Goal: Task Accomplishment & Management: Use online tool/utility

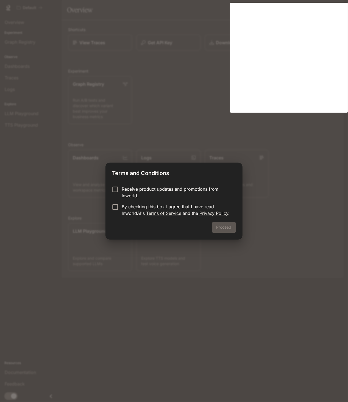
click at [142, 190] on p "Receive product updates and promotions from Inworld." at bounding box center [177, 192] width 110 height 13
click at [134, 206] on p "By checking this box I agree that I have read InworldAI's Terms of Service and …" at bounding box center [177, 209] width 110 height 13
click at [232, 228] on button "Proceed" at bounding box center [224, 227] width 24 height 11
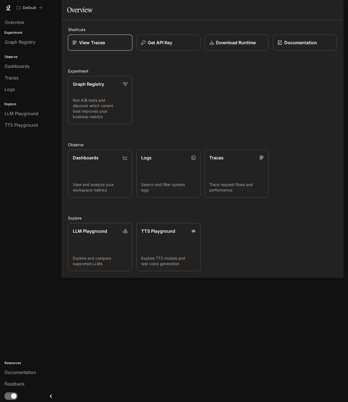
click at [108, 46] on div "View Traces" at bounding box center [100, 42] width 55 height 7
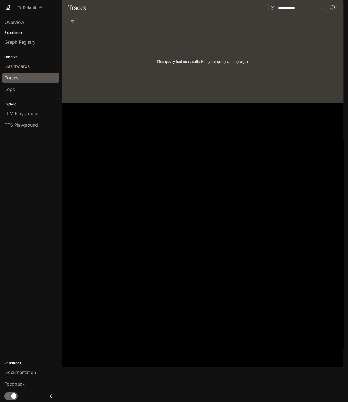
click at [22, 90] on div "Logs" at bounding box center [31, 89] width 52 height 7
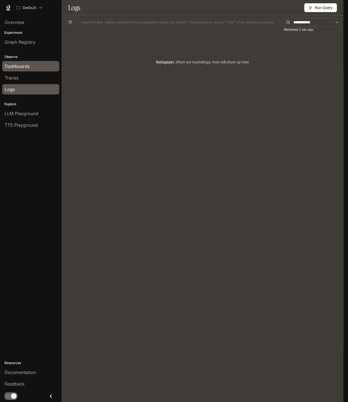
click at [31, 64] on div "Dashboards" at bounding box center [31, 66] width 52 height 7
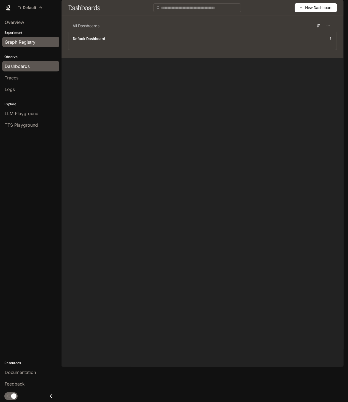
click at [35, 42] on span "Graph Registry" at bounding box center [20, 42] width 31 height 7
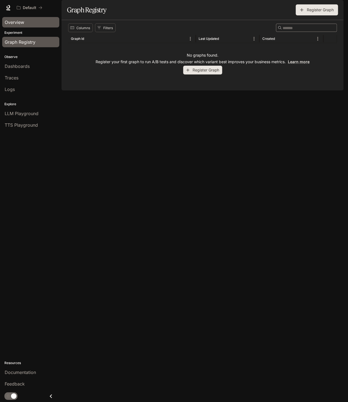
click at [40, 24] on div "Overview" at bounding box center [31, 22] width 52 height 7
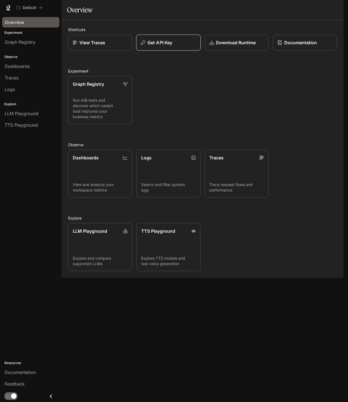
click at [182, 51] on button "Get API Key" at bounding box center [168, 43] width 65 height 16
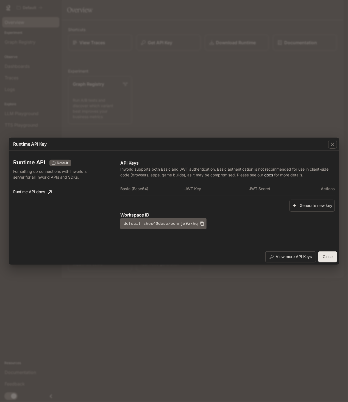
click at [178, 118] on div "Runtime API Key Runtime API Default For setting up connections with Inworld's s…" at bounding box center [174, 201] width 348 height 402
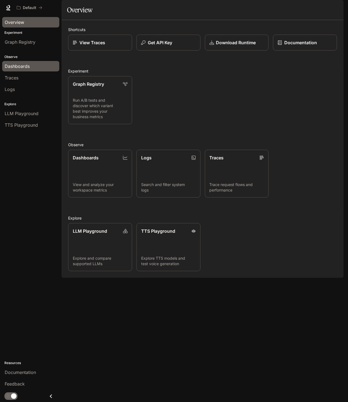
click at [44, 70] on link "Dashboards" at bounding box center [30, 66] width 57 height 10
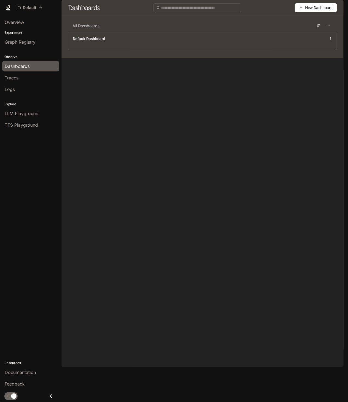
click at [42, 84] on link "Logs" at bounding box center [30, 89] width 57 height 10
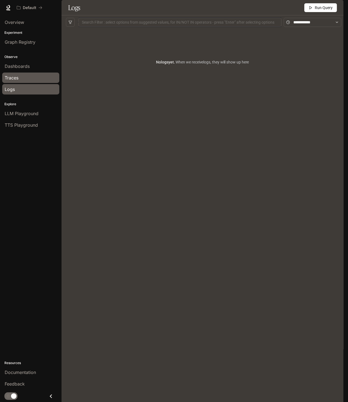
click at [42, 76] on div "Traces" at bounding box center [31, 78] width 52 height 7
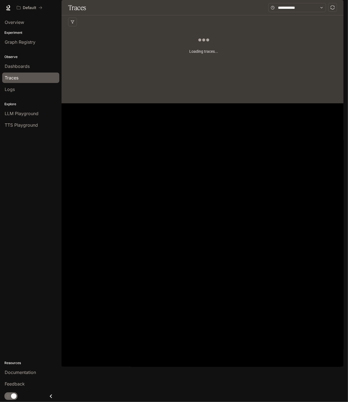
click at [44, 70] on link "Dashboards" at bounding box center [30, 66] width 57 height 10
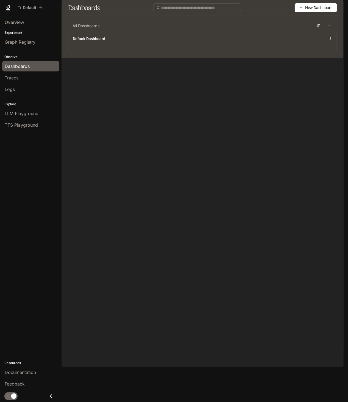
click at [305, 12] on button "New Dashboard" at bounding box center [316, 7] width 42 height 9
click at [276, 58] on main "Dashboards New Dashboard All Dashboards Default Dashboard" at bounding box center [203, 29] width 282 height 58
click at [12, 80] on span "Traces" at bounding box center [12, 78] width 14 height 7
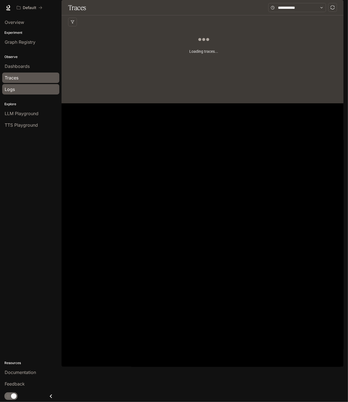
click at [15, 89] on div "Logs" at bounding box center [31, 89] width 52 height 7
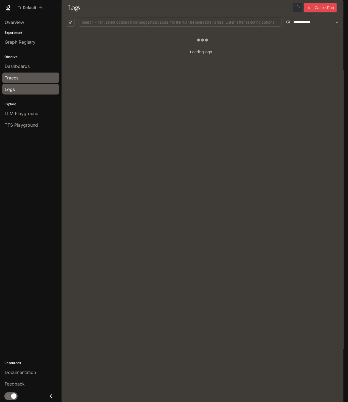
click at [21, 75] on div "Traces" at bounding box center [31, 78] width 52 height 7
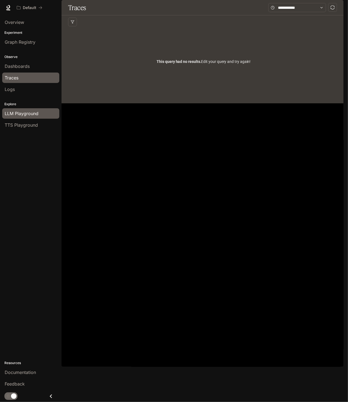
click at [26, 115] on span "LLM Playground" at bounding box center [22, 113] width 34 height 7
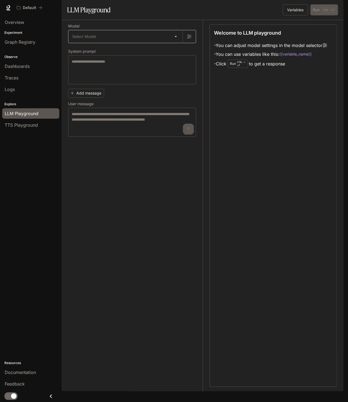
click at [177, 53] on body "Skip to main content Default Documentation Documentation Portal Overview Experi…" at bounding box center [174, 201] width 348 height 402
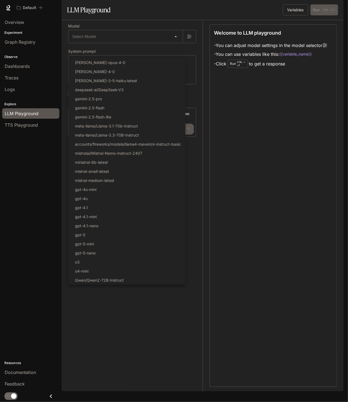
click at [249, 122] on div at bounding box center [174, 201] width 348 height 402
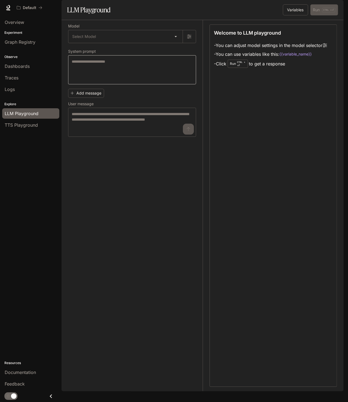
click at [153, 71] on div "* ​" at bounding box center [132, 69] width 128 height 29
click at [158, 133] on textarea at bounding box center [132, 122] width 121 height 22
click at [157, 60] on div "Model Select Model ​ System prompt * ​ Add message User message * ​" at bounding box center [132, 80] width 128 height 112
click at [157, 54] on body "Skip to main content Default Documentation Documentation Portal Overview Experi…" at bounding box center [174, 201] width 348 height 402
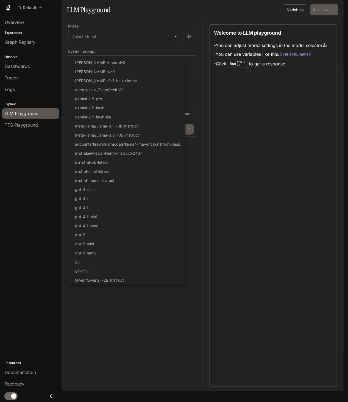
click at [24, 122] on div at bounding box center [174, 201] width 348 height 402
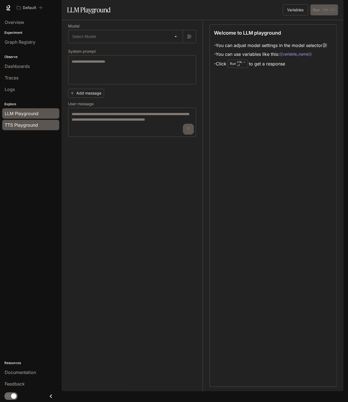
click at [41, 124] on div "TTS Playground" at bounding box center [31, 125] width 52 height 7
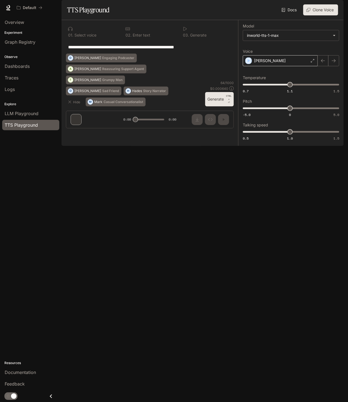
click at [268, 66] on div "[PERSON_NAME]" at bounding box center [280, 60] width 75 height 11
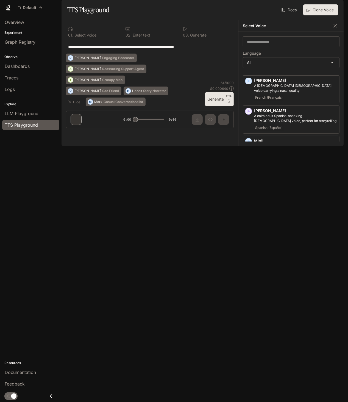
scroll to position [935, 0]
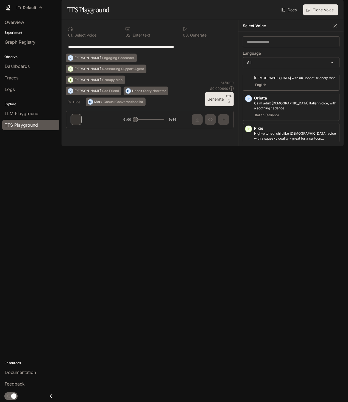
click at [335, 27] on icon "button" at bounding box center [335, 25] width 3 height 3
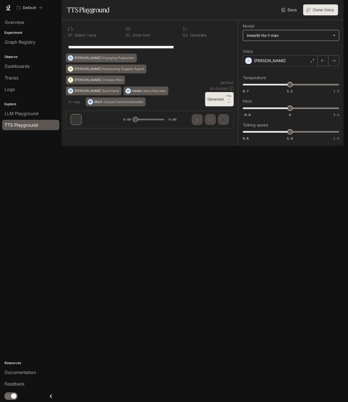
click at [302, 53] on body "**********" at bounding box center [174, 201] width 348 height 402
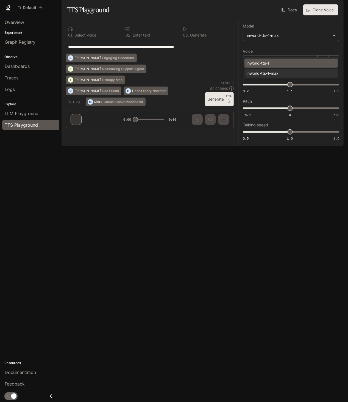
click at [294, 64] on div "inworld-tts-1" at bounding box center [290, 63] width 87 height 6
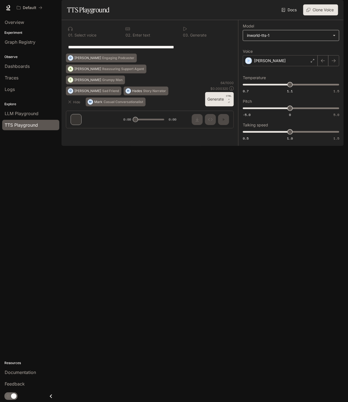
click at [294, 50] on body "**********" at bounding box center [174, 201] width 348 height 402
click at [288, 72] on div "inworld-tts-1-max" at bounding box center [290, 73] width 87 height 6
type input "**********"
click at [164, 54] on div "**********" at bounding box center [150, 46] width 168 height 13
type input "*"
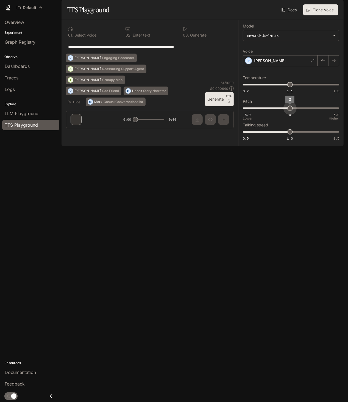
click at [290, 111] on span "0" at bounding box center [290, 108] width 5 height 5
click at [325, 15] on button "Clone Voice" at bounding box center [321, 9] width 35 height 11
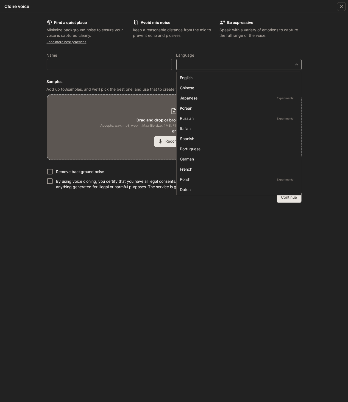
click at [239, 65] on body "**********" at bounding box center [174, 201] width 348 height 402
click at [246, 53] on div at bounding box center [174, 201] width 348 height 402
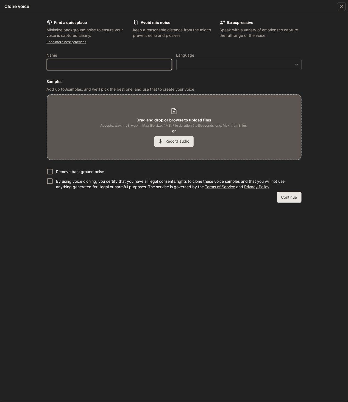
click at [142, 65] on input "text" at bounding box center [109, 64] width 125 height 5
click at [163, 48] on form "Find a quiet place Minimize background noise to ensure your voice is captured c…" at bounding box center [174, 111] width 255 height 183
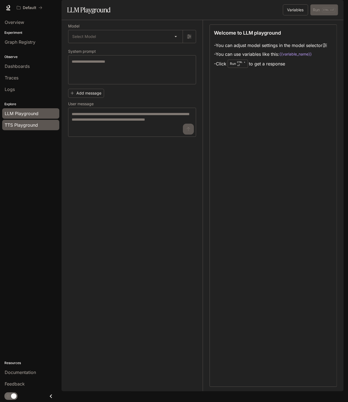
click at [46, 124] on div "TTS Playground" at bounding box center [31, 125] width 52 height 7
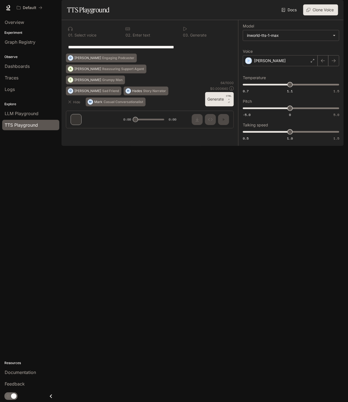
click at [335, 8] on icon "button" at bounding box center [336, 7] width 4 height 4
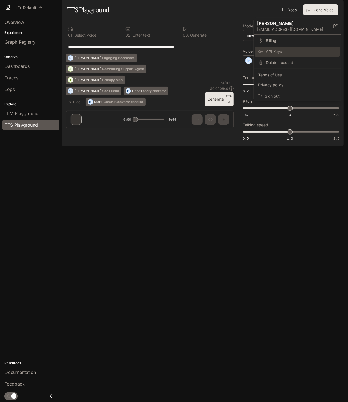
click at [296, 50] on span "API Keys" at bounding box center [301, 51] width 71 height 5
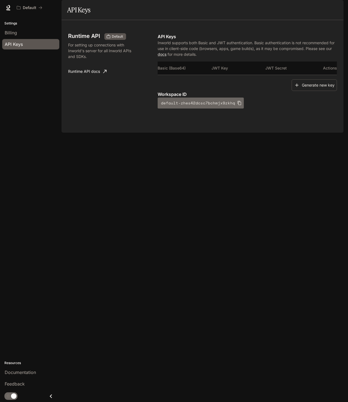
click at [238, 105] on icon "button" at bounding box center [240, 103] width 4 height 4
click at [195, 133] on div "Runtime API Default For setting up connections with Inworld's server for all In…" at bounding box center [203, 76] width 282 height 113
click at [180, 109] on button "default-zhes42dcsc7bchmjx9zkhq" at bounding box center [201, 103] width 86 height 11
click at [31, 8] on p "Default" at bounding box center [29, 7] width 13 height 5
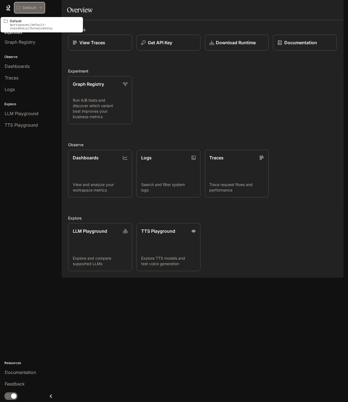
click at [40, 6] on icon "All workspaces" at bounding box center [40, 8] width 4 height 4
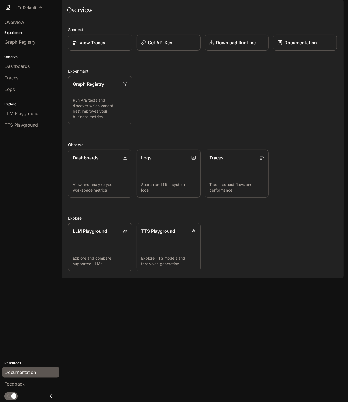
click at [29, 372] on span "Documentation" at bounding box center [20, 372] width 31 height 7
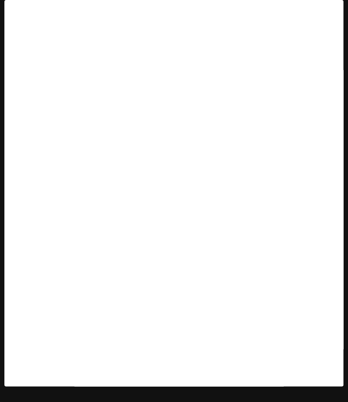
click at [338, 7] on div "button" at bounding box center [336, 8] width 8 height 8
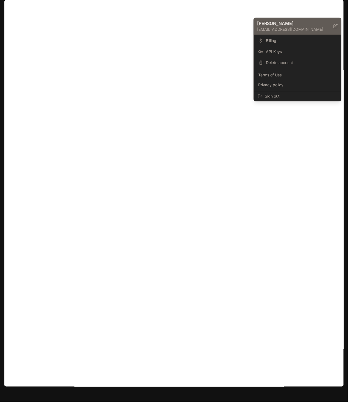
click at [289, 30] on p "[EMAIL_ADDRESS][DOMAIN_NAME]" at bounding box center [295, 29] width 76 height 5
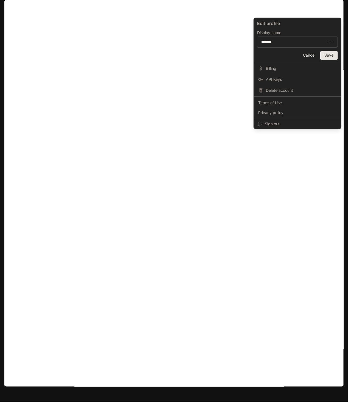
click at [224, 57] on div at bounding box center [174, 201] width 348 height 402
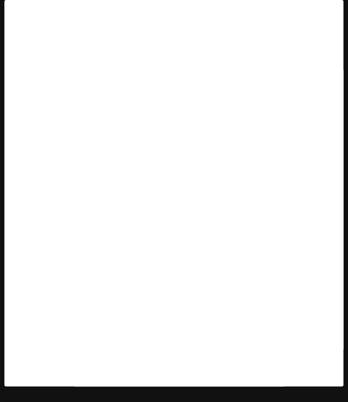
click at [322, 5] on span "Documentation" at bounding box center [311, 7] width 29 height 7
click at [337, 7] on icon "button" at bounding box center [336, 7] width 3 height 3
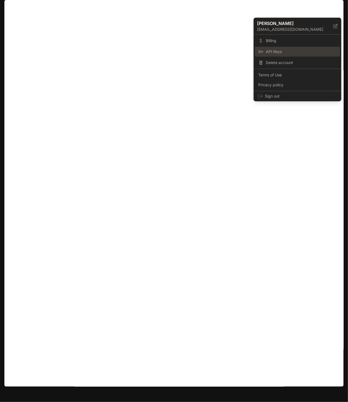
click at [289, 49] on span "API Keys" at bounding box center [301, 51] width 71 height 5
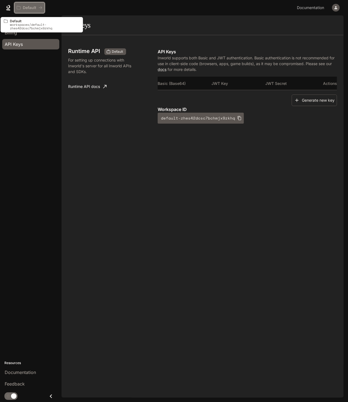
click at [29, 7] on p "Default" at bounding box center [29, 7] width 13 height 5
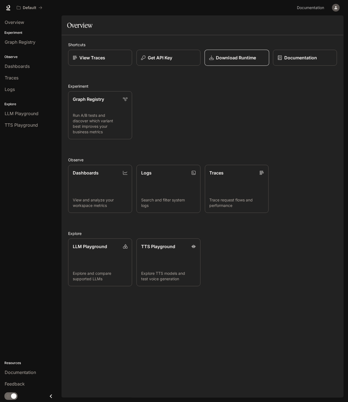
click at [220, 59] on p "Download Runtime" at bounding box center [236, 57] width 40 height 7
click at [212, 102] on div "Graph Registry Run A/B tests and discover which variant best improves your busi…" at bounding box center [201, 113] width 274 height 53
click at [323, 12] on link "Documentation Documentation" at bounding box center [312, 7] width 34 height 11
click at [328, 7] on link "Documentation Documentation" at bounding box center [312, 7] width 34 height 11
drag, startPoint x: 216, startPoint y: 75, endPoint x: 221, endPoint y: 77, distance: 5.1
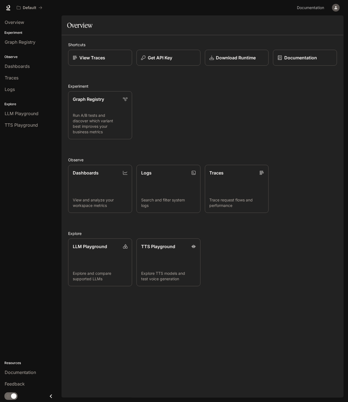
drag, startPoint x: 220, startPoint y: 77, endPoint x: 226, endPoint y: 78, distance: 6.4
click at [343, 10] on div "Default Documentation Documentation" at bounding box center [174, 7] width 348 height 15
click at [338, 9] on icon "button" at bounding box center [336, 7] width 4 height 4
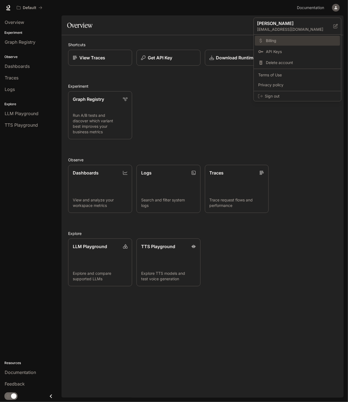
click at [291, 39] on span "Billing" at bounding box center [301, 40] width 71 height 5
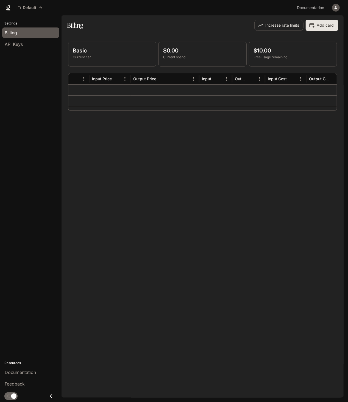
scroll to position [0, 181]
click at [177, 103] on div at bounding box center [164, 100] width 33 height 11
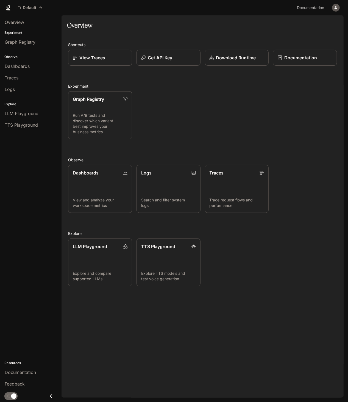
click at [178, 102] on div "Graph Registry Run A/B tests and discover which variant best improves your busi…" at bounding box center [201, 113] width 274 height 53
click at [250, 61] on link "Download Runtime" at bounding box center [237, 58] width 65 height 16
click at [209, 123] on div "Graph Registry Run A/B tests and discover which variant best improves your busi…" at bounding box center [201, 113] width 274 height 53
click at [255, 61] on p "Download Runtime" at bounding box center [236, 57] width 40 height 7
click at [305, 133] on div "Graph Registry Run A/B tests and discover which variant best improves your busi…" at bounding box center [201, 113] width 274 height 53
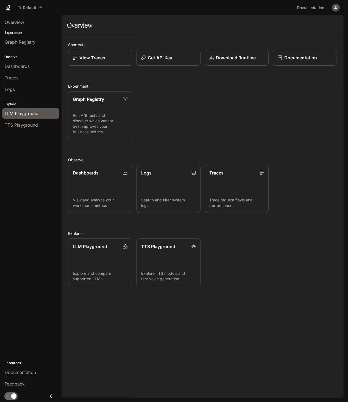
click at [21, 115] on span "LLM Playground" at bounding box center [22, 113] width 34 height 7
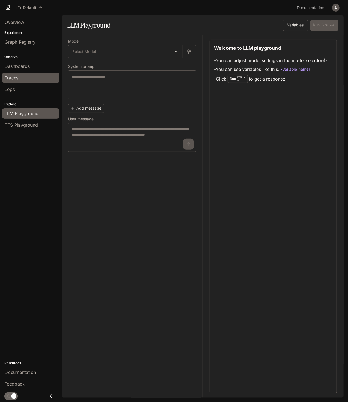
click at [31, 82] on link "Traces" at bounding box center [30, 78] width 57 height 10
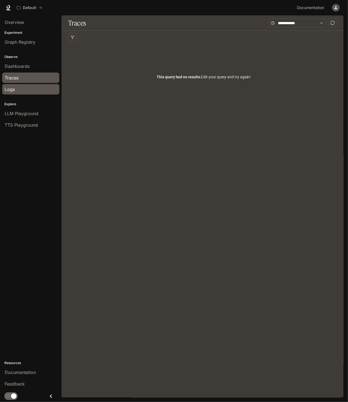
click at [31, 88] on div "Logs" at bounding box center [31, 89] width 52 height 7
click at [32, 73] on link "Traces" at bounding box center [30, 78] width 57 height 10
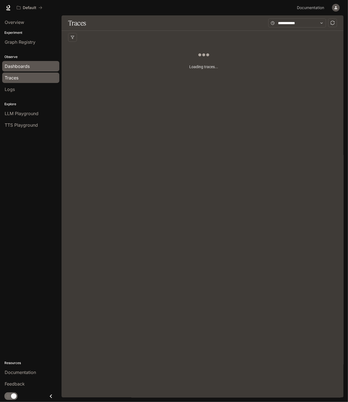
click at [34, 67] on div "Dashboards" at bounding box center [31, 66] width 52 height 7
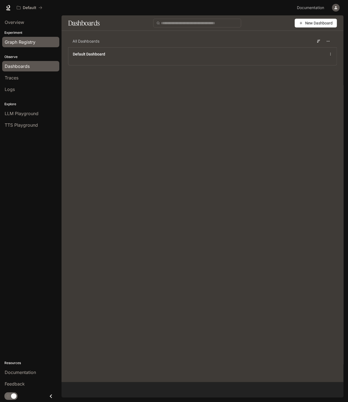
click at [35, 41] on span "Graph Registry" at bounding box center [20, 42] width 31 height 7
